Goal: Task Accomplishment & Management: Use online tool/utility

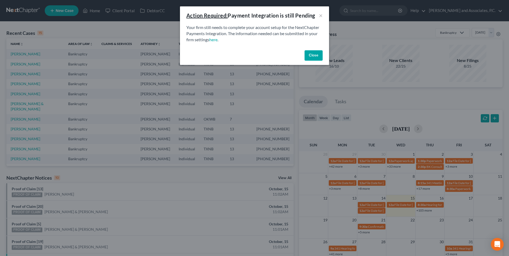
click at [315, 55] on button "Close" at bounding box center [313, 55] width 18 height 11
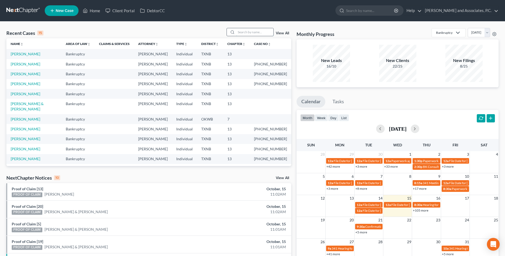
click at [244, 31] on input "search" at bounding box center [254, 32] width 37 height 8
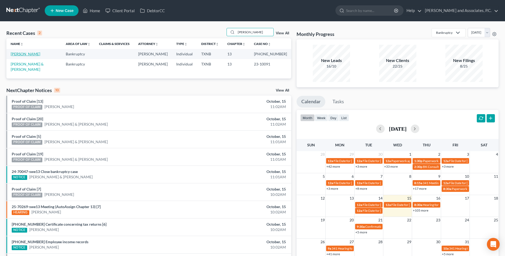
type input "[PERSON_NAME]"
click at [18, 55] on link "[PERSON_NAME]" at bounding box center [26, 54] width 30 height 5
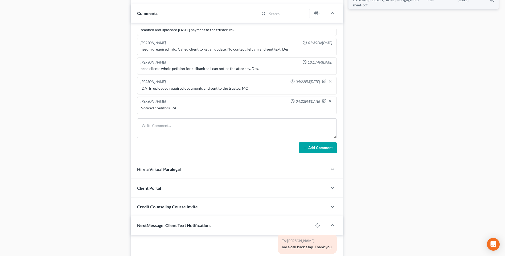
scroll to position [319, 0]
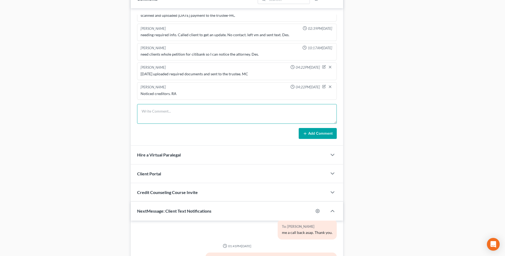
click at [151, 118] on textarea at bounding box center [237, 114] width 200 height 20
type textarea "Set up file. Mailed copy of petition to the client. RA"
click at [316, 136] on button "Add Comment" at bounding box center [317, 133] width 38 height 11
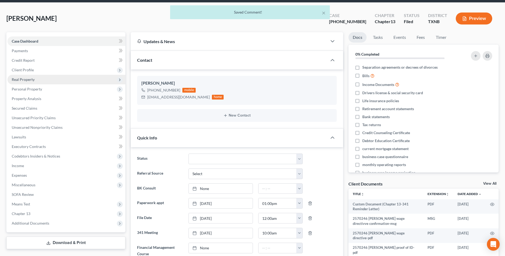
scroll to position [0, 0]
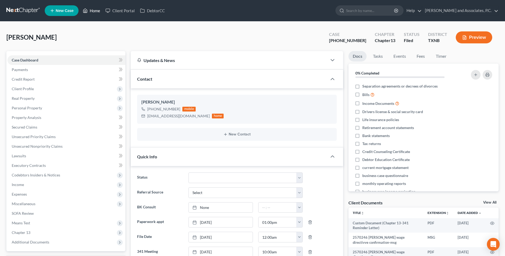
click at [95, 12] on link "Home" at bounding box center [91, 11] width 23 height 10
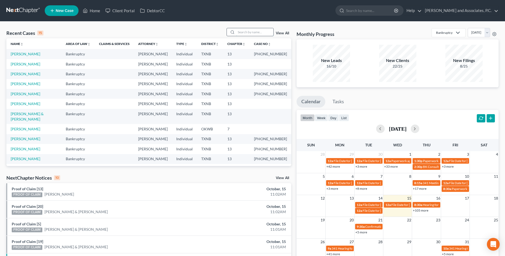
click at [250, 33] on input "search" at bounding box center [254, 32] width 37 height 8
type input "23-70053"
